Goal: Information Seeking & Learning: Learn about a topic

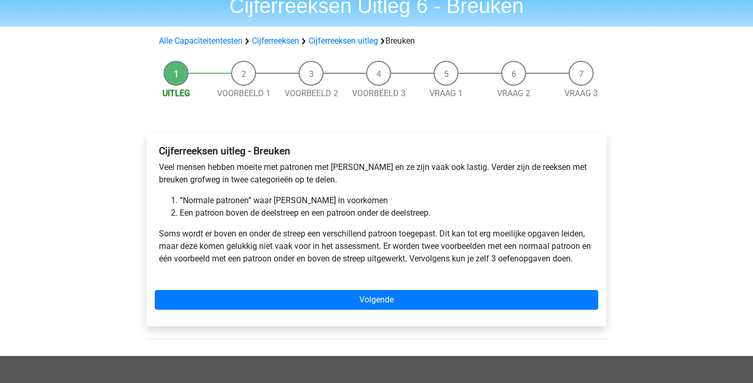
scroll to position [49, 0]
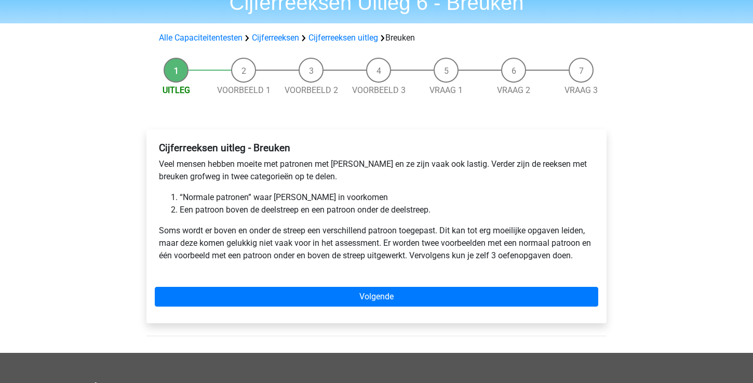
click at [406, 169] on p "Veel mensen hebben moeite met patronen met breuken en ze zijn vaak ook lastig. …" at bounding box center [376, 170] width 435 height 25
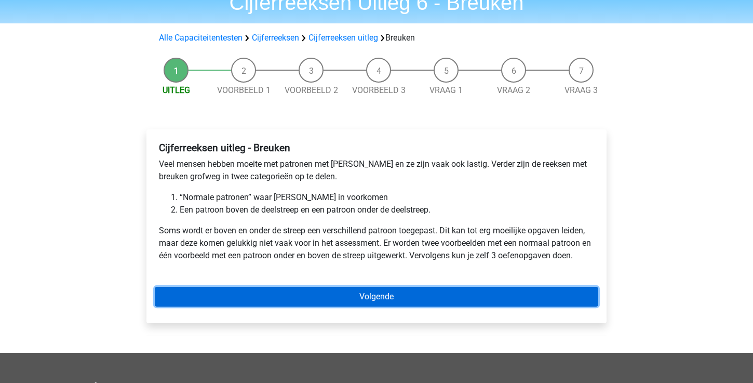
click at [339, 292] on link "Volgende" at bounding box center [377, 297] width 444 height 20
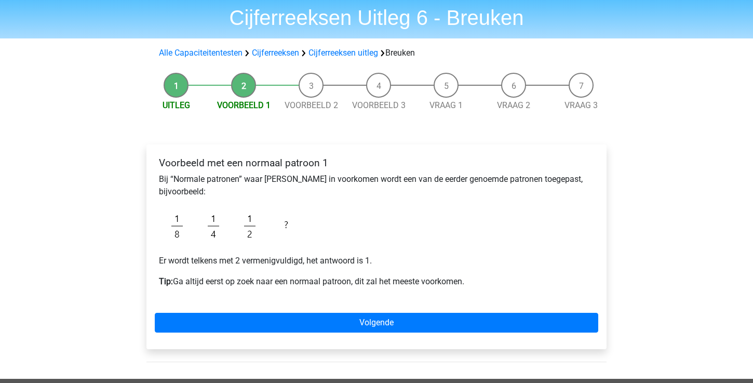
scroll to position [36, 0]
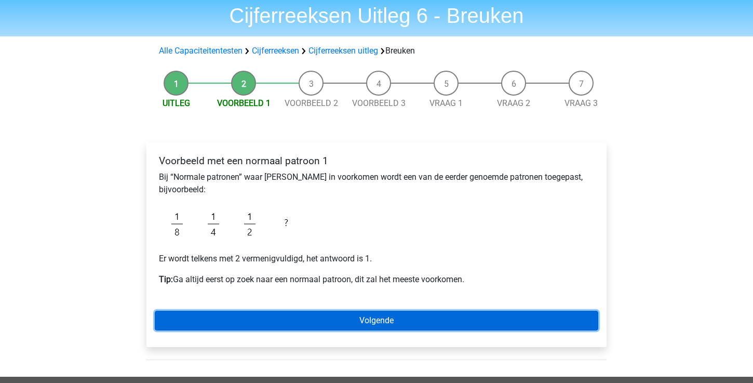
click at [332, 321] on link "Volgende" at bounding box center [377, 321] width 444 height 20
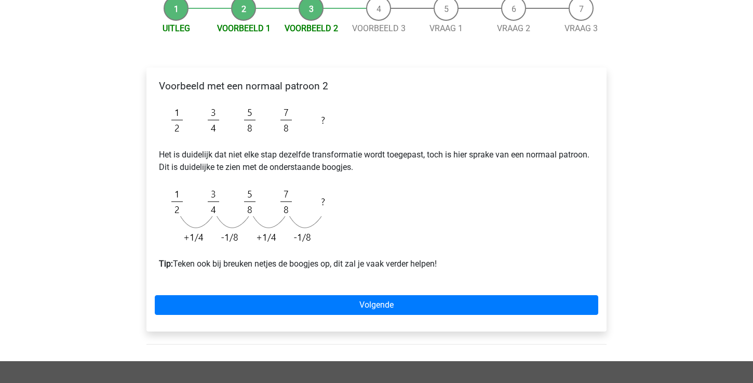
scroll to position [112, 0]
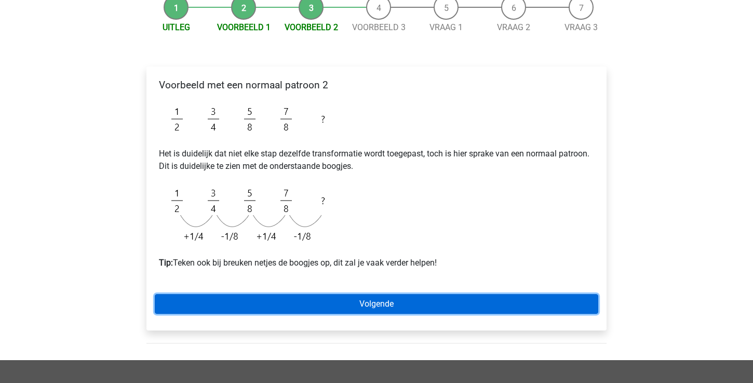
click at [331, 305] on link "Volgende" at bounding box center [377, 304] width 444 height 20
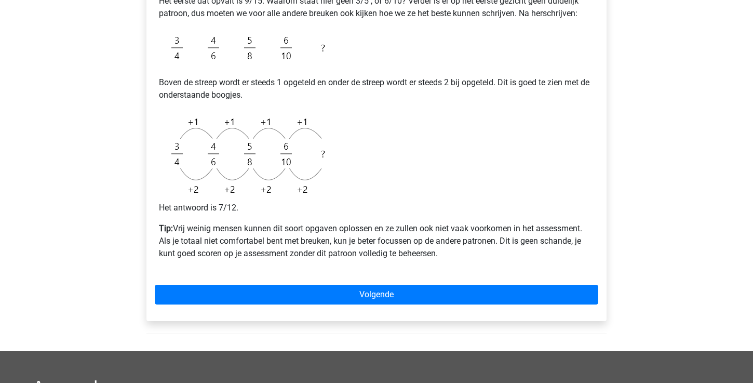
scroll to position [334, 0]
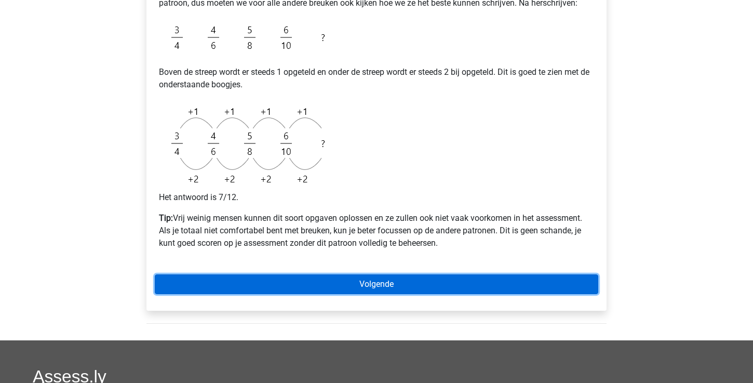
click at [347, 281] on link "Volgende" at bounding box center [377, 284] width 444 height 20
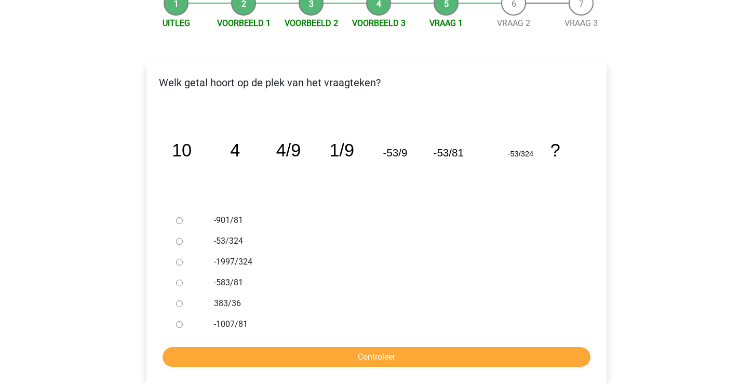
scroll to position [117, 0]
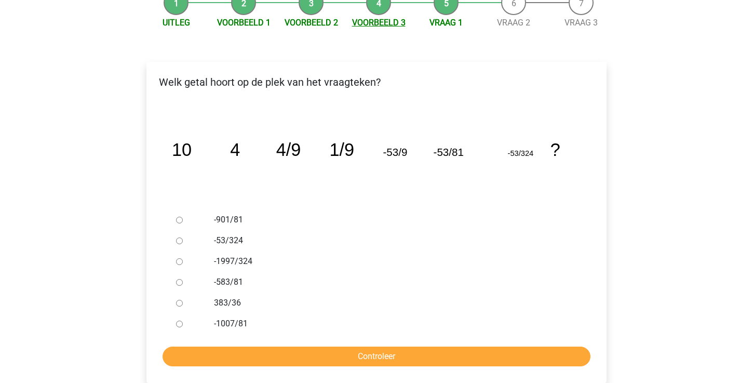
click at [377, 22] on link "Voorbeeld 3" at bounding box center [379, 23] width 54 height 10
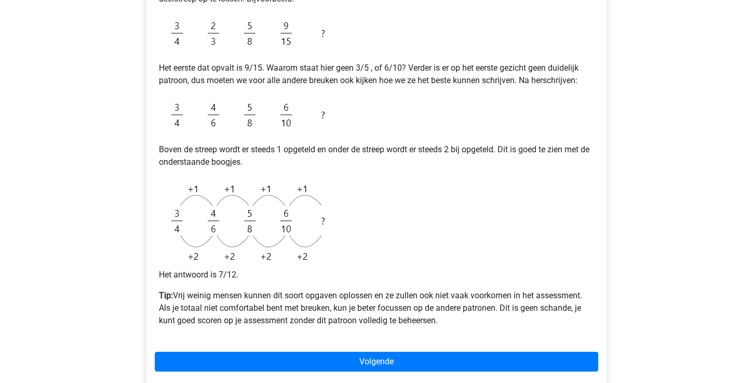
scroll to position [258, 0]
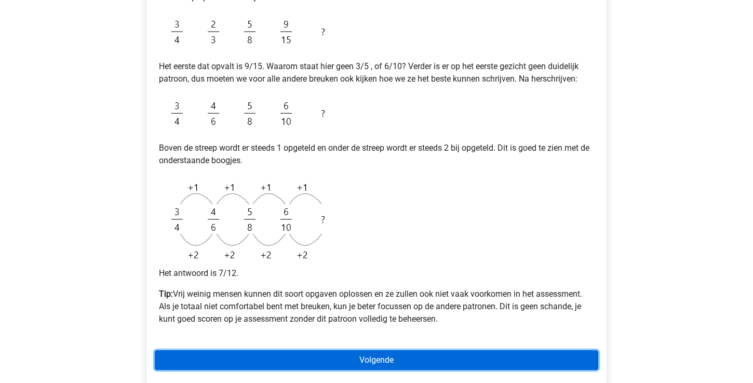
click at [338, 358] on link "Volgende" at bounding box center [377, 360] width 444 height 20
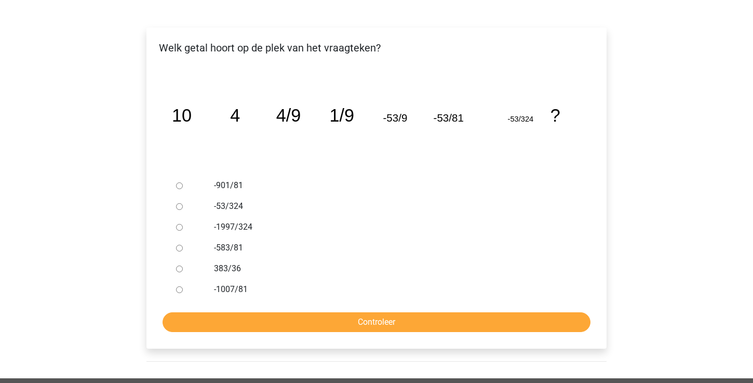
scroll to position [154, 0]
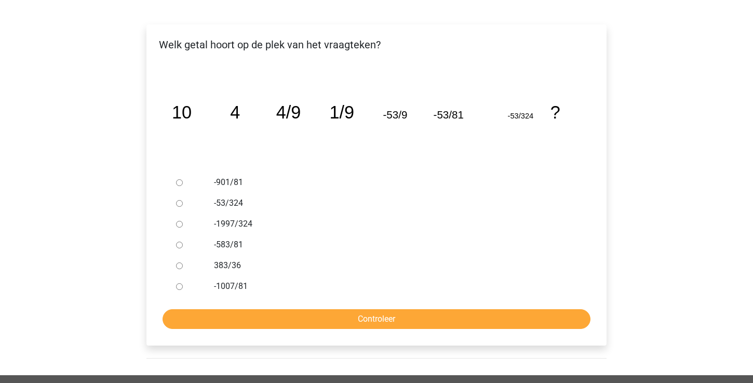
click at [179, 245] on input "-583/81" at bounding box center [179, 245] width 7 height 7
radio input "true"
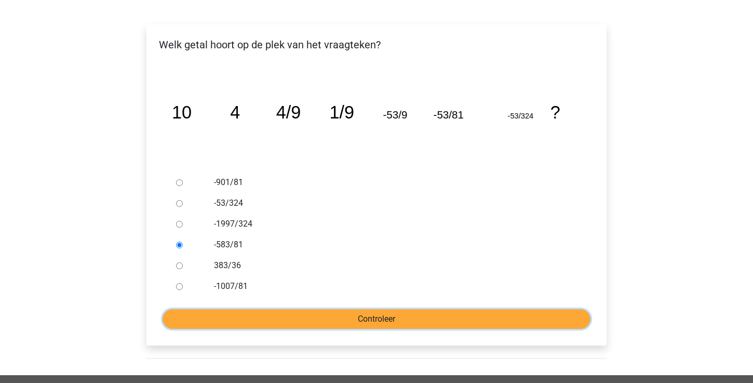
click at [256, 320] on input "Controleer" at bounding box center [377, 319] width 428 height 20
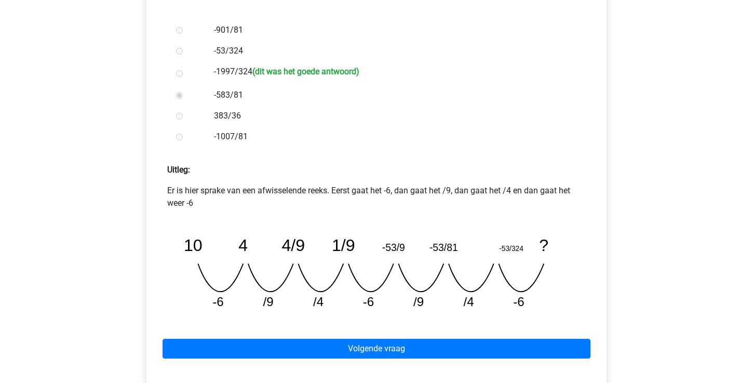
scroll to position [319, 0]
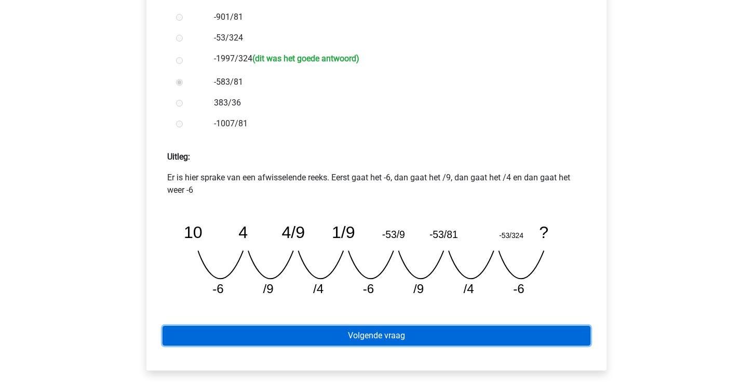
click at [405, 343] on link "Volgende vraag" at bounding box center [377, 336] width 428 height 20
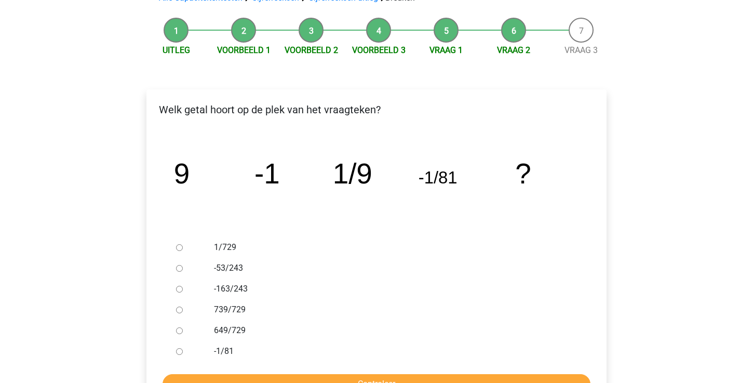
scroll to position [90, 0]
click at [178, 246] on input "1/729" at bounding box center [179, 247] width 7 height 7
radio input "true"
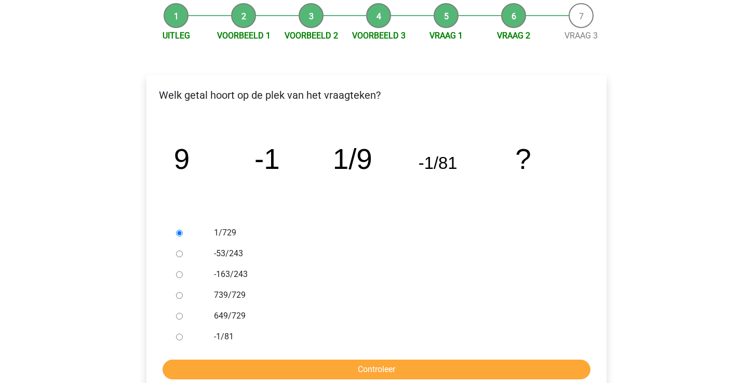
scroll to position [114, 0]
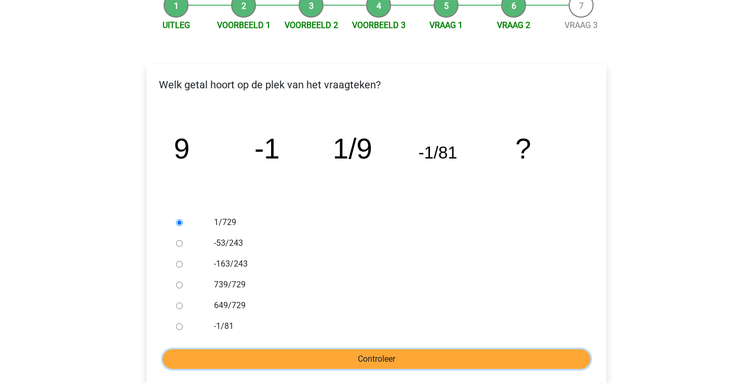
click at [325, 352] on input "Controleer" at bounding box center [377, 359] width 428 height 20
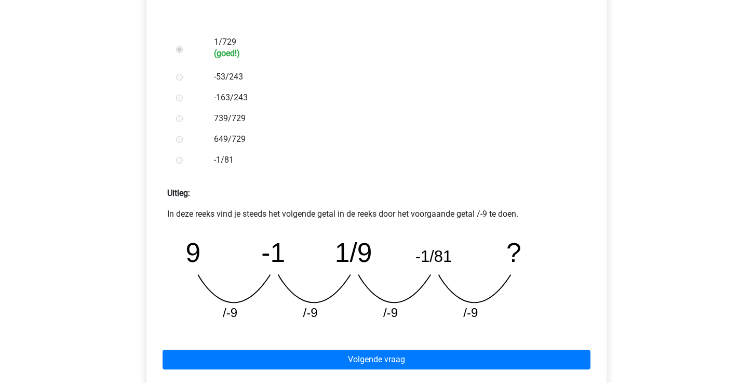
scroll to position [300, 0]
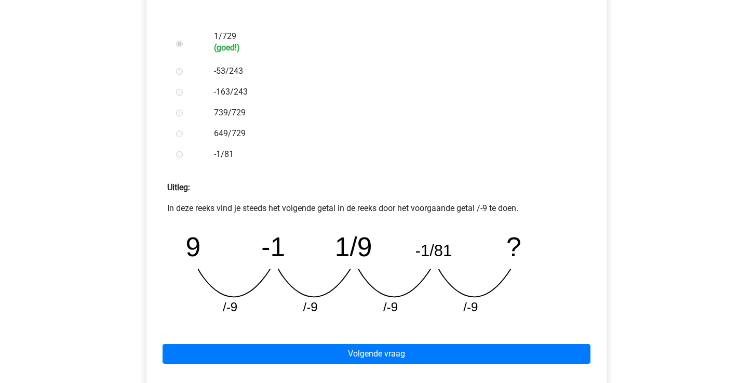
click at [359, 341] on div "Volgende vraag" at bounding box center [377, 351] width 444 height 57
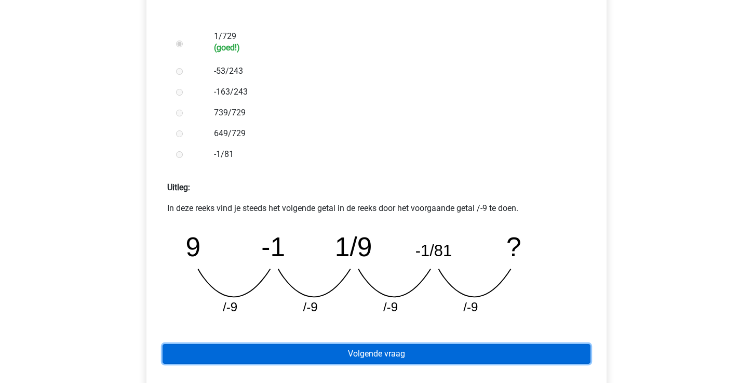
click at [359, 352] on link "Volgende vraag" at bounding box center [377, 354] width 428 height 20
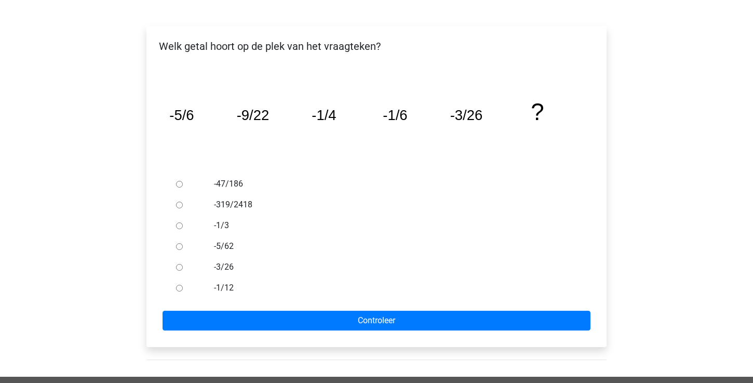
scroll to position [155, 0]
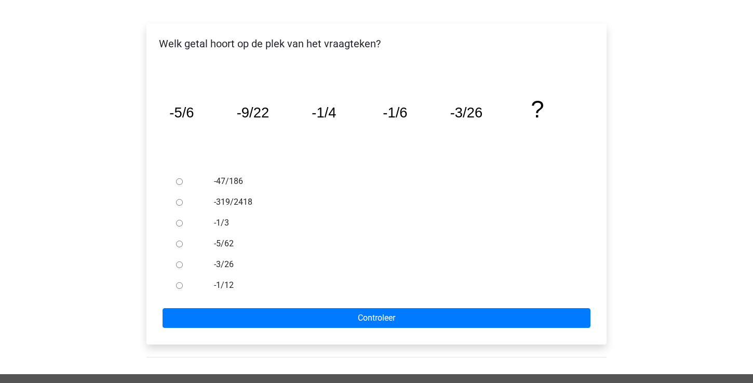
click at [177, 183] on input "-47/186" at bounding box center [179, 181] width 7 height 7
radio input "true"
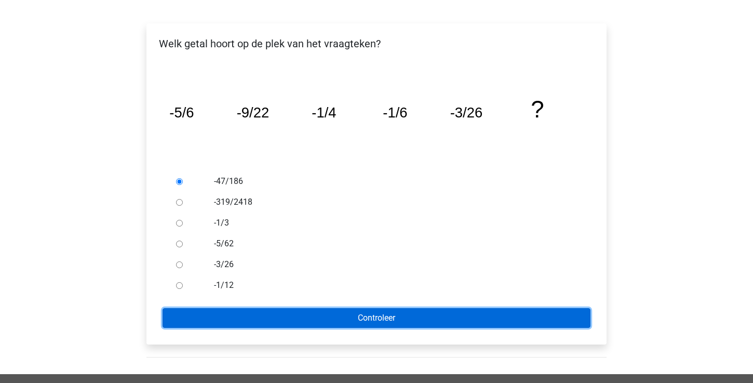
click at [243, 312] on input "Controleer" at bounding box center [377, 318] width 428 height 20
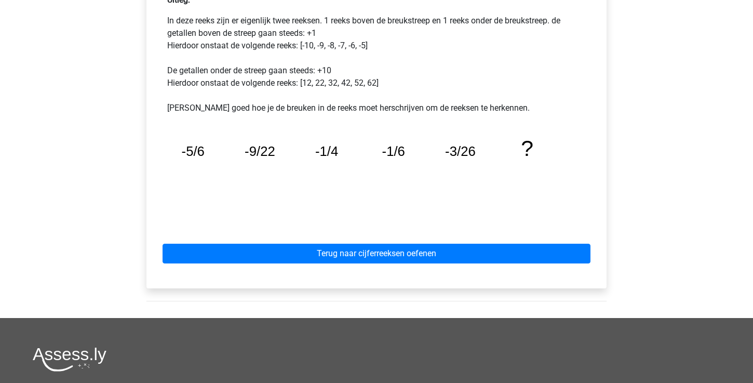
scroll to position [478, 0]
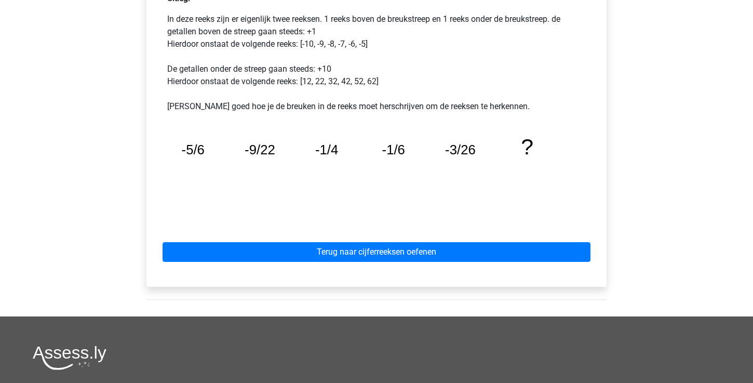
click at [238, 191] on icon "image/svg+xml -5/6 -9/22 -1/4 -1/6 -3/26 ?" at bounding box center [377, 171] width 402 height 101
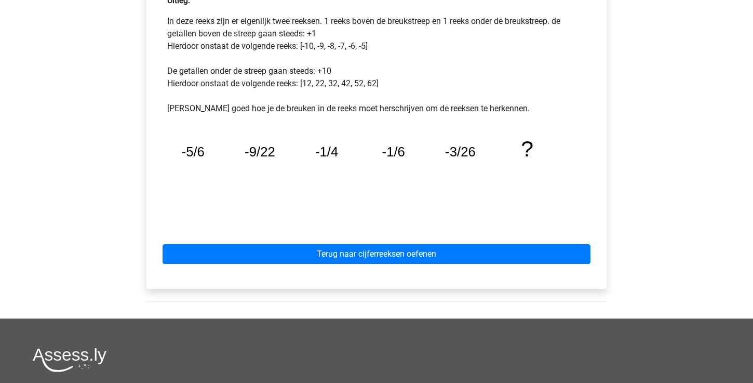
scroll to position [491, 0]
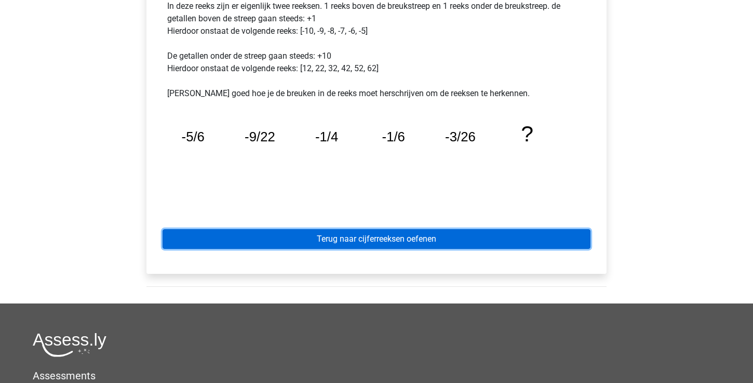
click at [351, 229] on link "Terug naar cijferreeksen oefenen" at bounding box center [377, 239] width 428 height 20
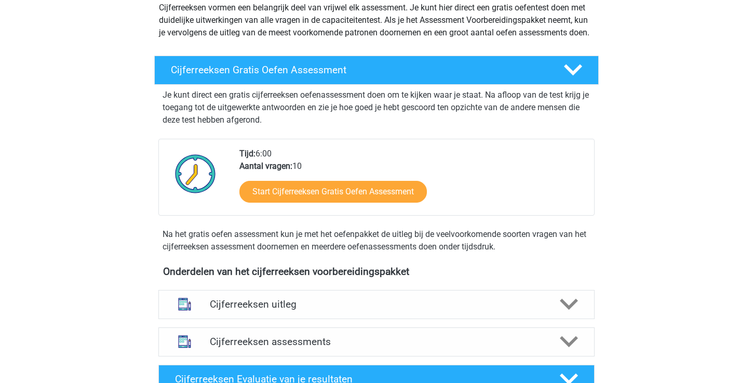
scroll to position [127, 0]
